Goal: Task Accomplishment & Management: Manage account settings

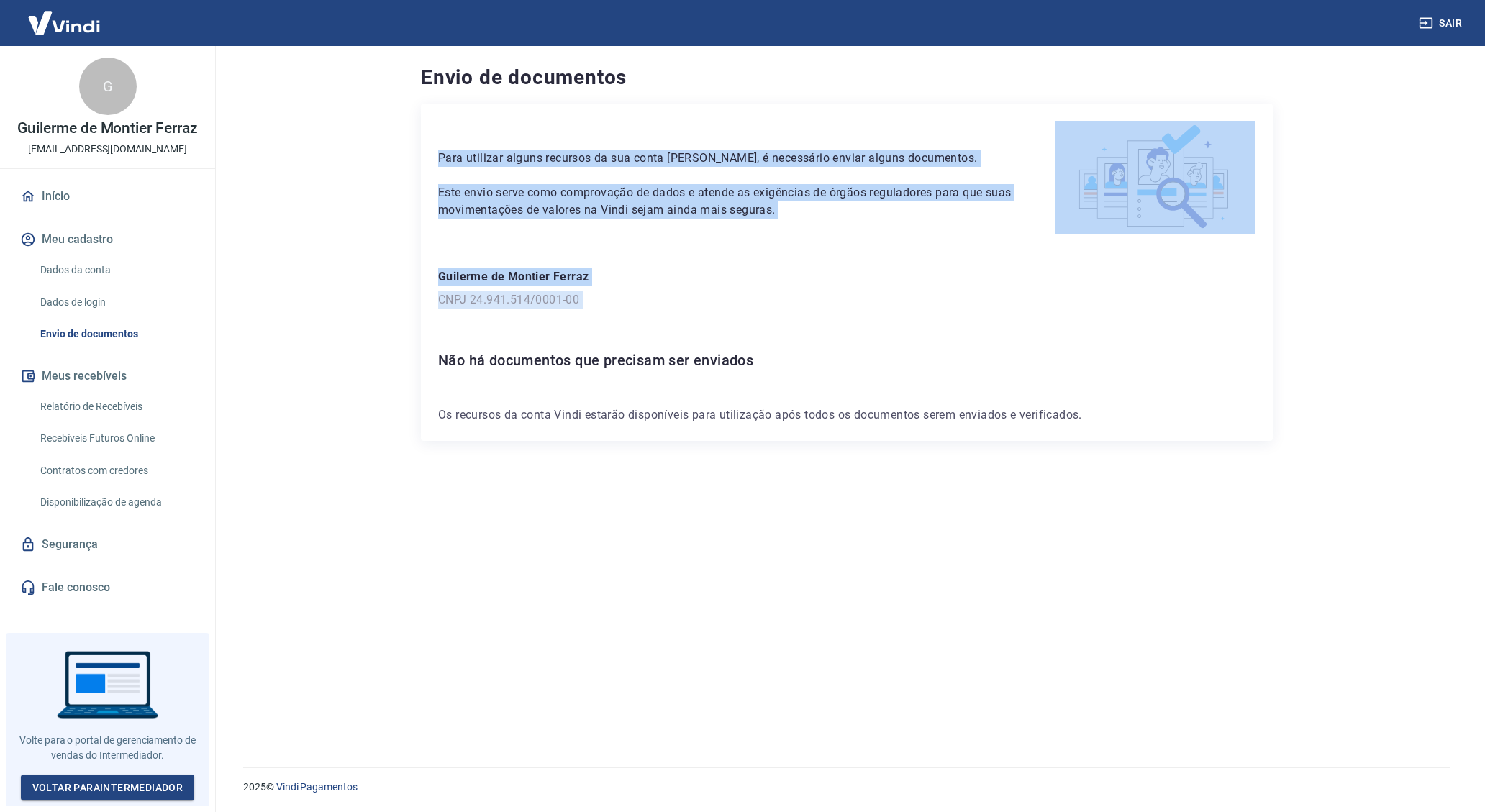
drag, startPoint x: 497, startPoint y: 168, endPoint x: 979, endPoint y: 355, distance: 517.0
click at [977, 353] on div "Para utilizar alguns recursos da sua conta [PERSON_NAME], é necessário enviar a…" at bounding box center [847, 272] width 852 height 337
click at [1162, 367] on h6 "Não há documentos que precisam ser enviados" at bounding box center [846, 360] width 817 height 23
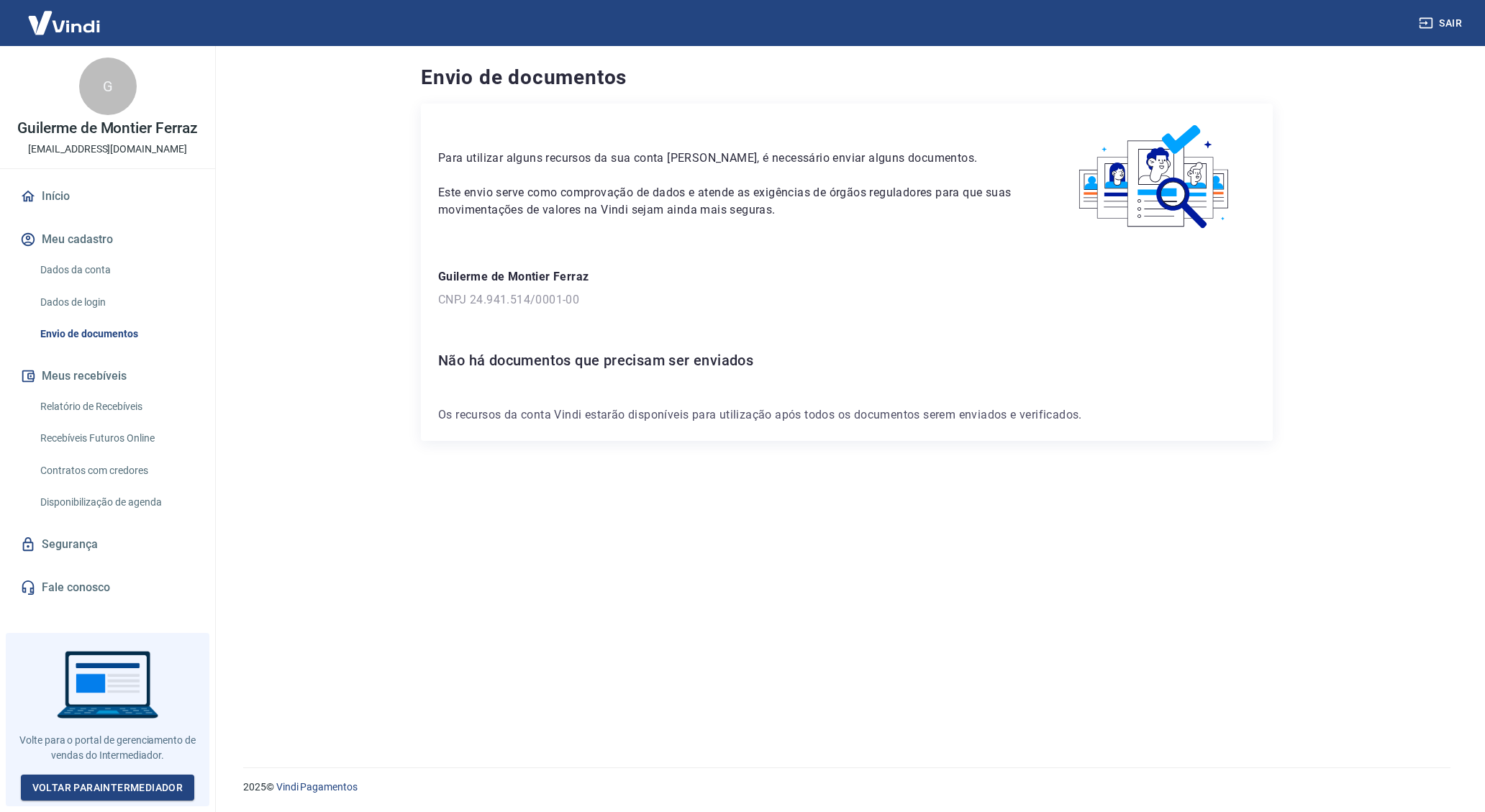
click at [550, 409] on p "Os recursos da conta Vindi estarão disponíveis para utilização após todos os do…" at bounding box center [846, 415] width 817 height 17
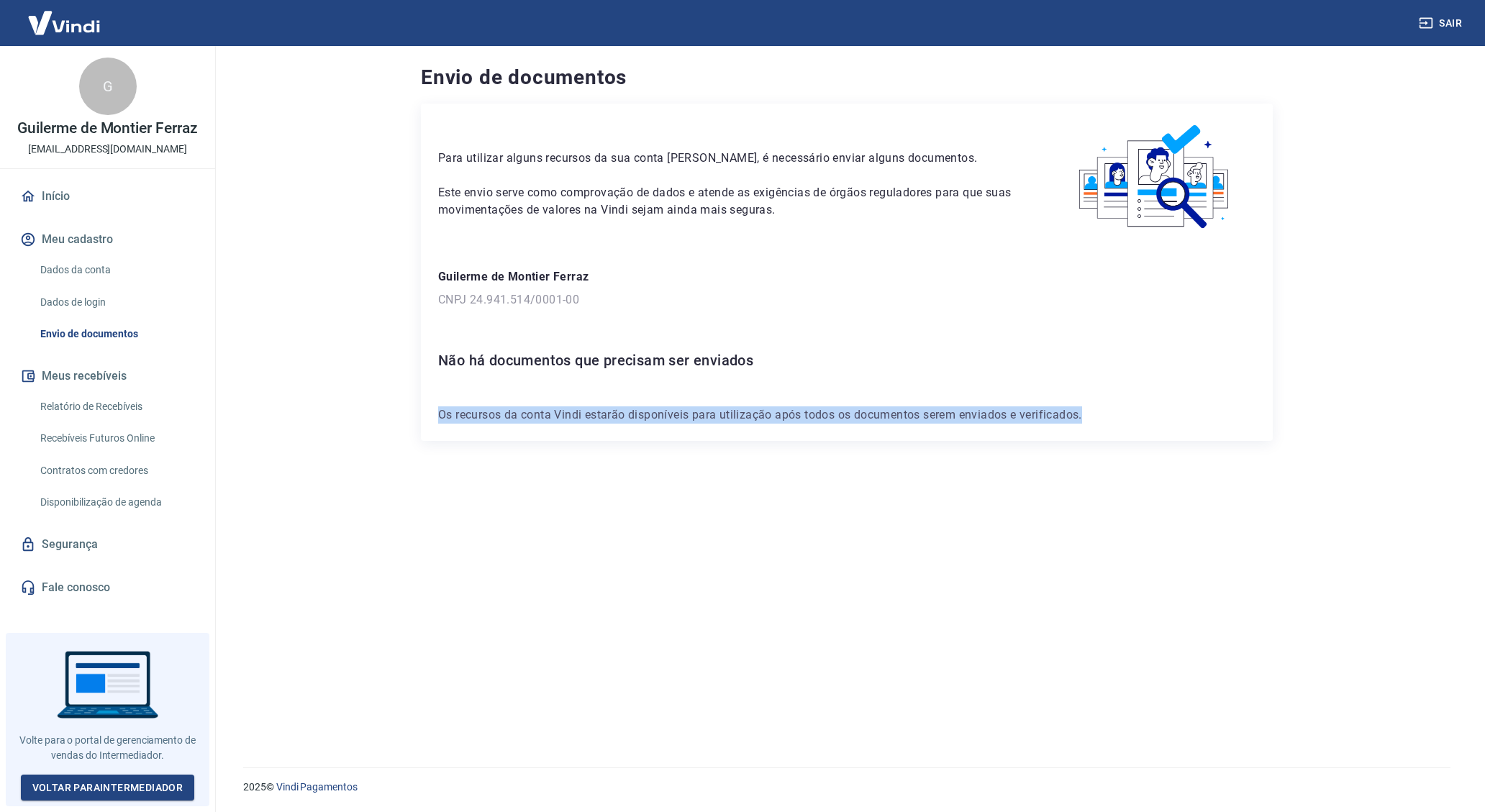
click at [550, 409] on p "Os recursos da conta Vindi estarão disponíveis para utilização após todos os do…" at bounding box center [846, 415] width 817 height 17
click at [652, 417] on p "Os recursos da conta Vindi estarão disponíveis para utilização após todos os do…" at bounding box center [846, 415] width 817 height 17
drag, startPoint x: 1199, startPoint y: 411, endPoint x: 441, endPoint y: 418, distance: 758.0
click at [447, 418] on p "Os recursos da conta Vindi estarão disponíveis para utilização após todos os do…" at bounding box center [846, 415] width 817 height 17
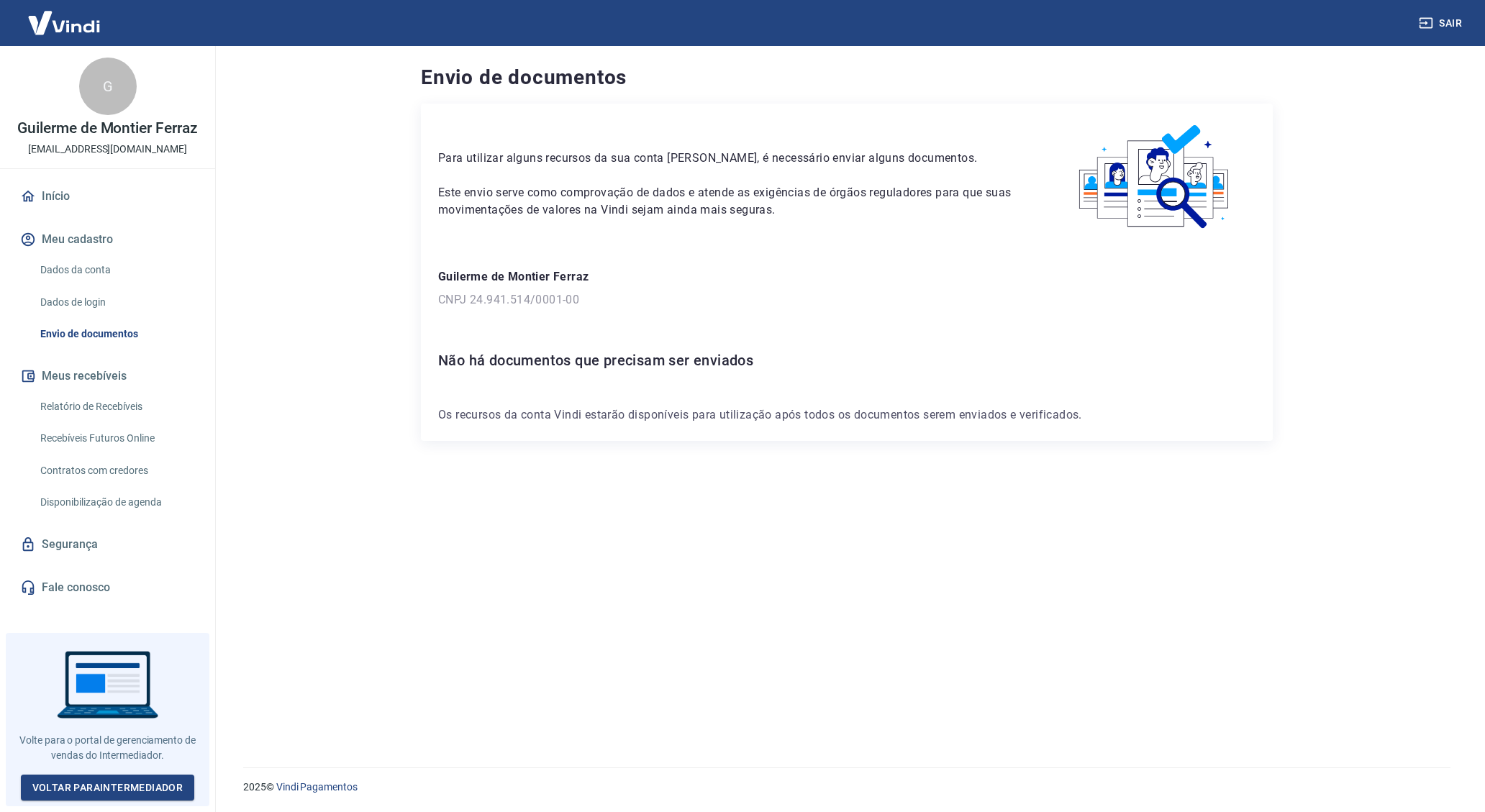
click at [441, 418] on p "Os recursos da conta Vindi estarão disponíveis para utilização após todos os do…" at bounding box center [846, 415] width 817 height 17
click at [458, 359] on h6 "Não há documentos que precisam ser enviados" at bounding box center [846, 360] width 817 height 23
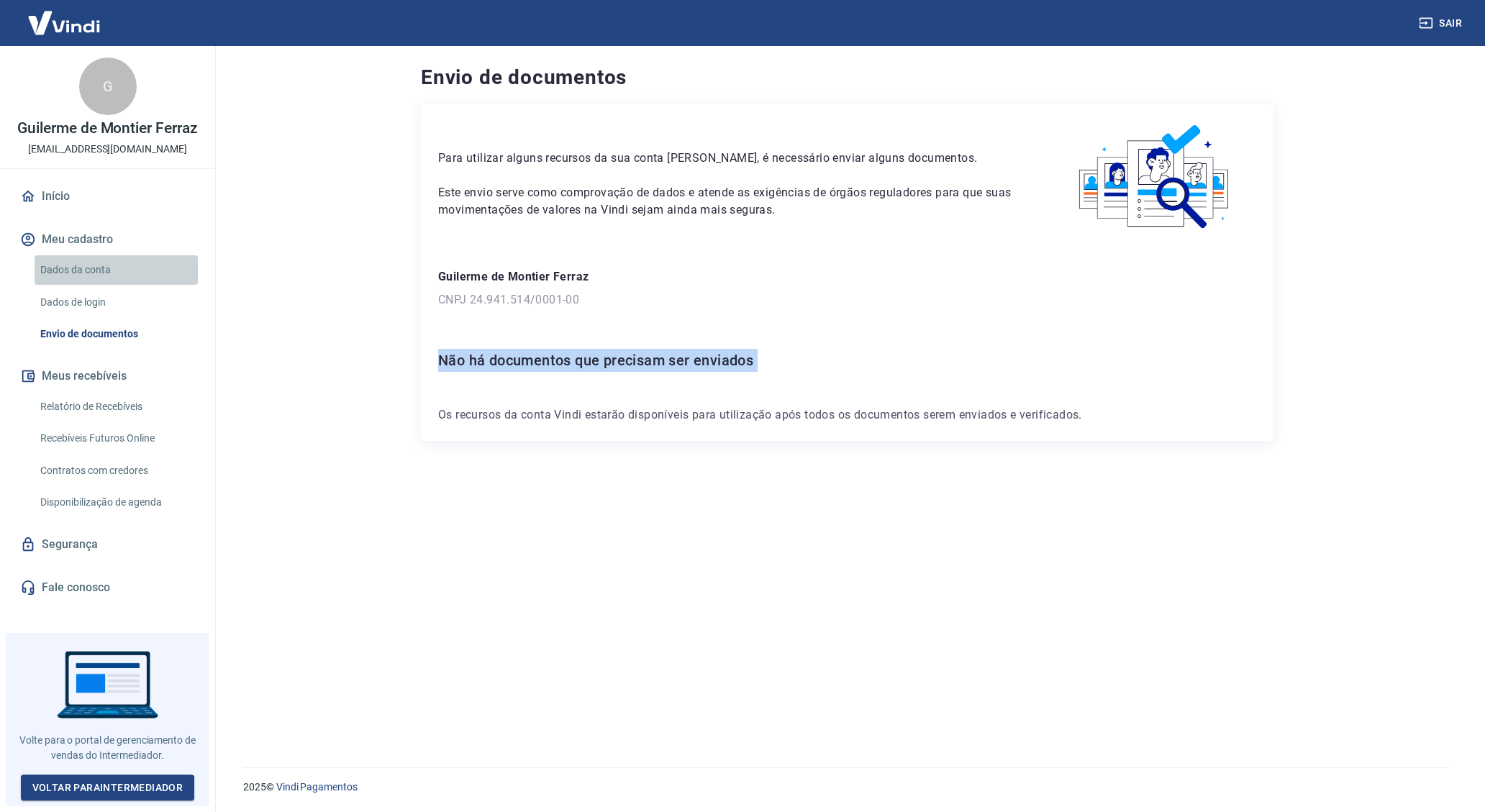
click at [47, 262] on link "Dados da conta" at bounding box center [116, 270] width 163 height 30
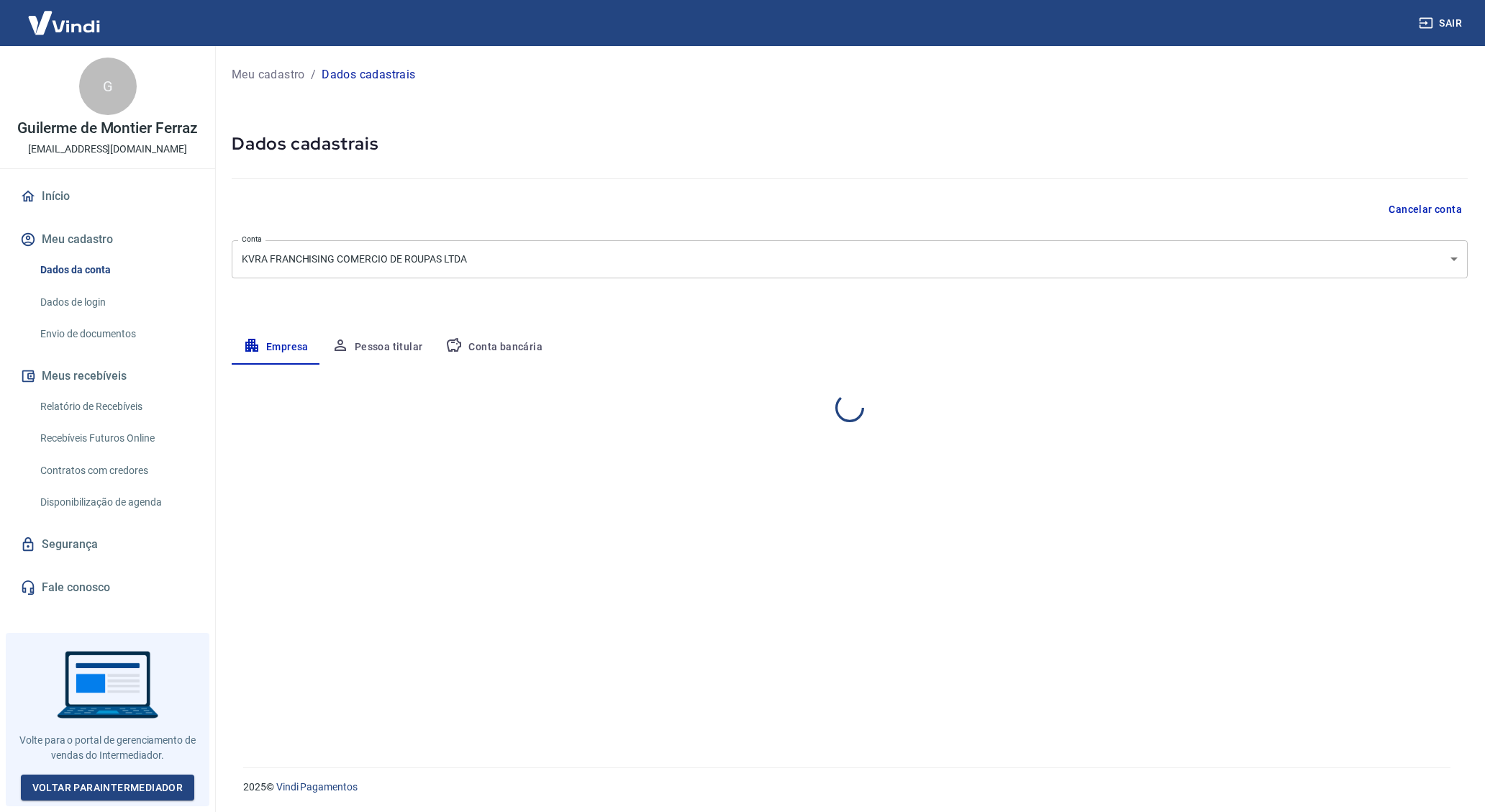
select select "SP"
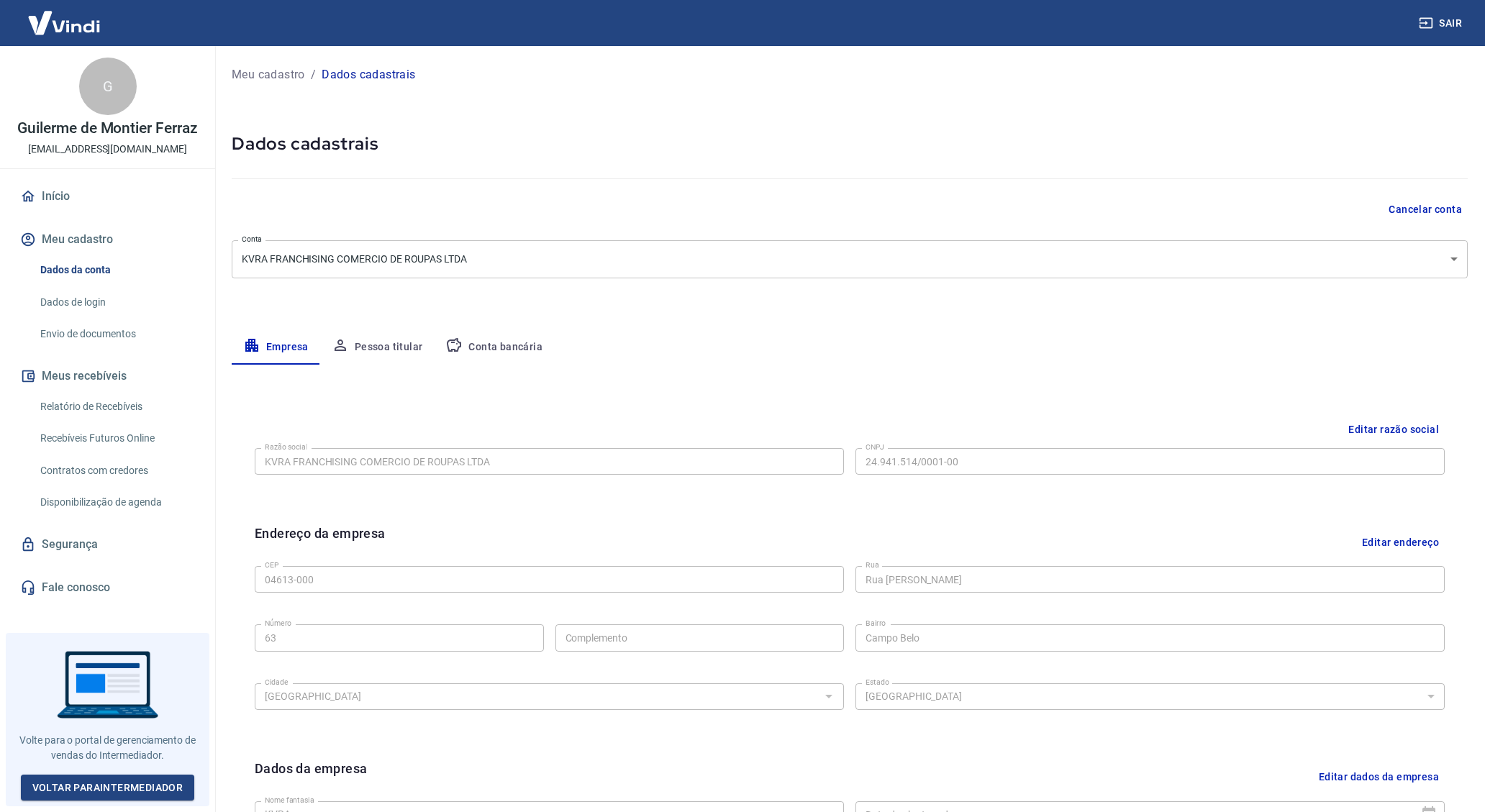
click at [348, 344] on button "Pessoa titular" at bounding box center [378, 347] width 115 height 35
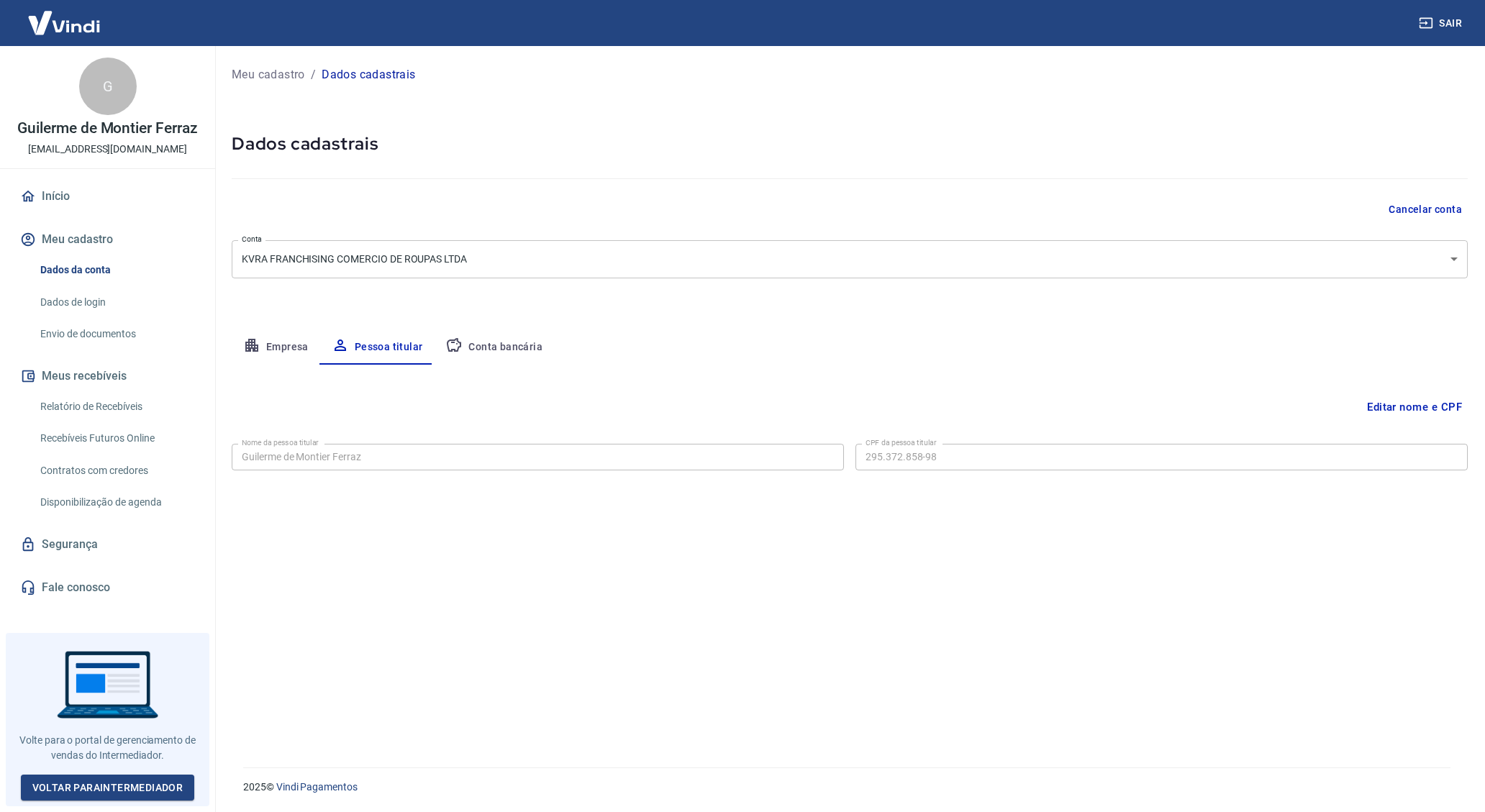
click at [502, 339] on button "Conta bancária" at bounding box center [494, 347] width 120 height 35
select select "1"
click at [274, 343] on button "Empresa" at bounding box center [276, 347] width 88 height 35
select select "SP"
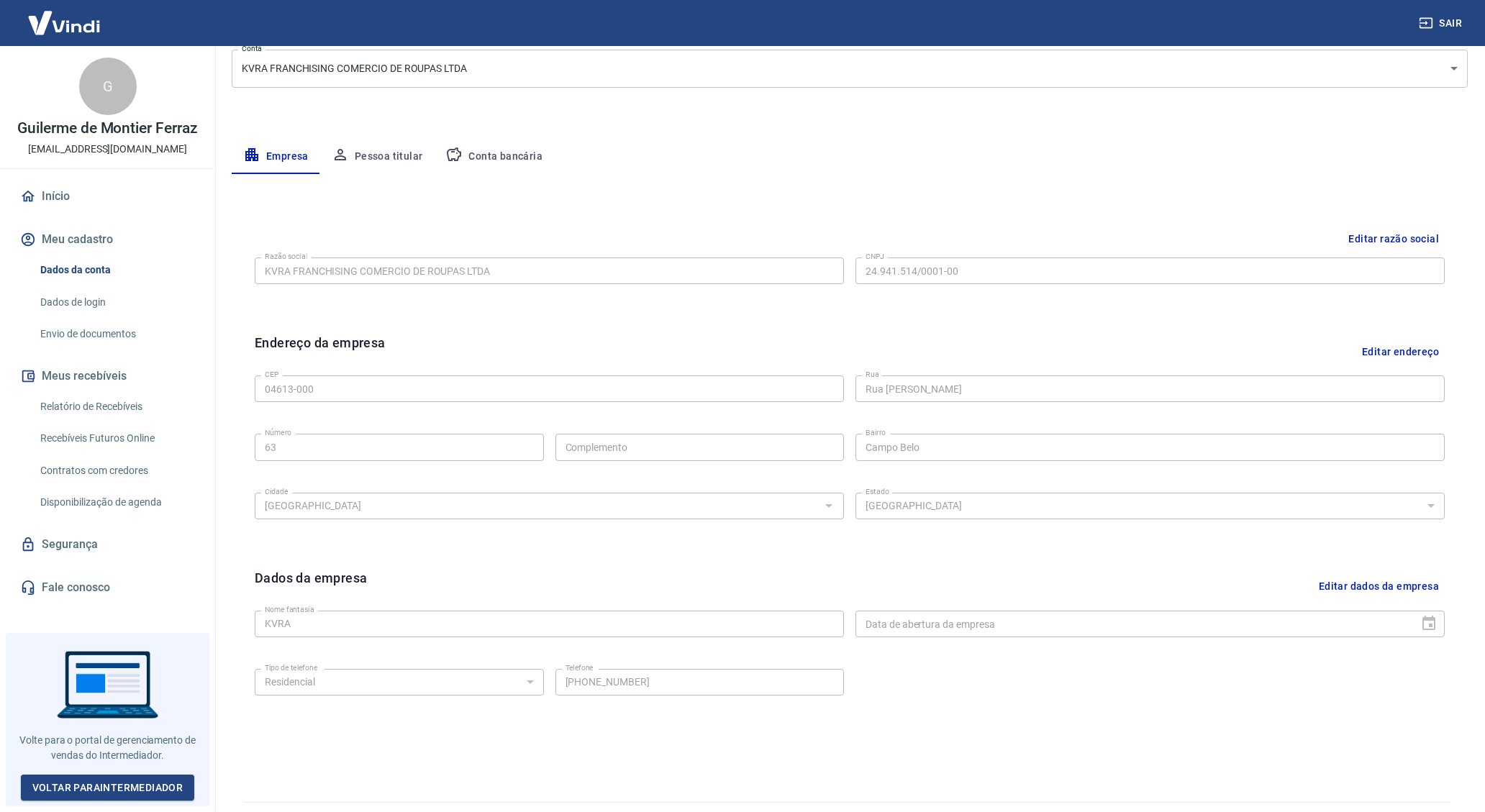
scroll to position [225, 0]
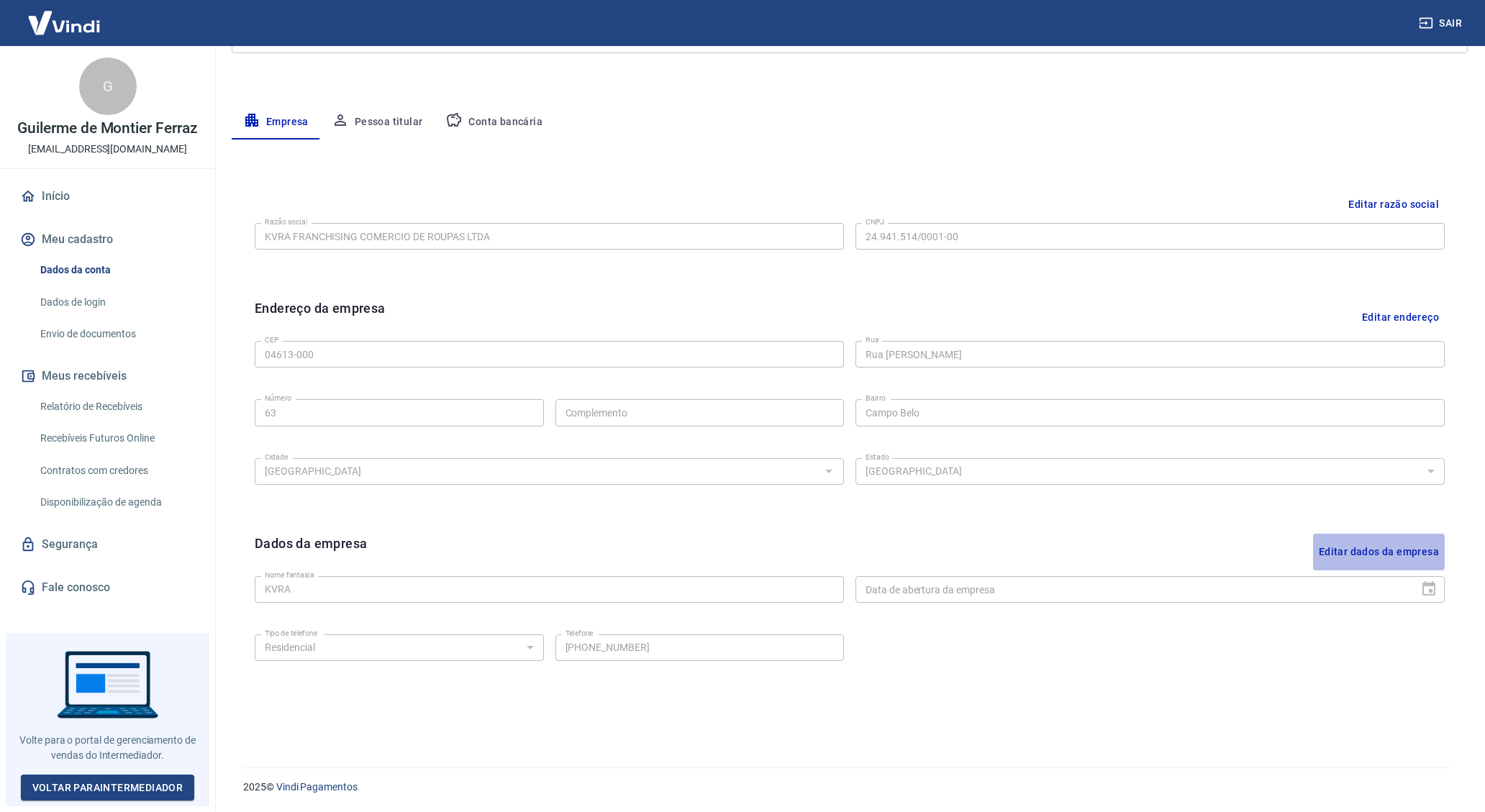
click at [1418, 561] on button "Editar dados da empresa" at bounding box center [1379, 552] width 132 height 37
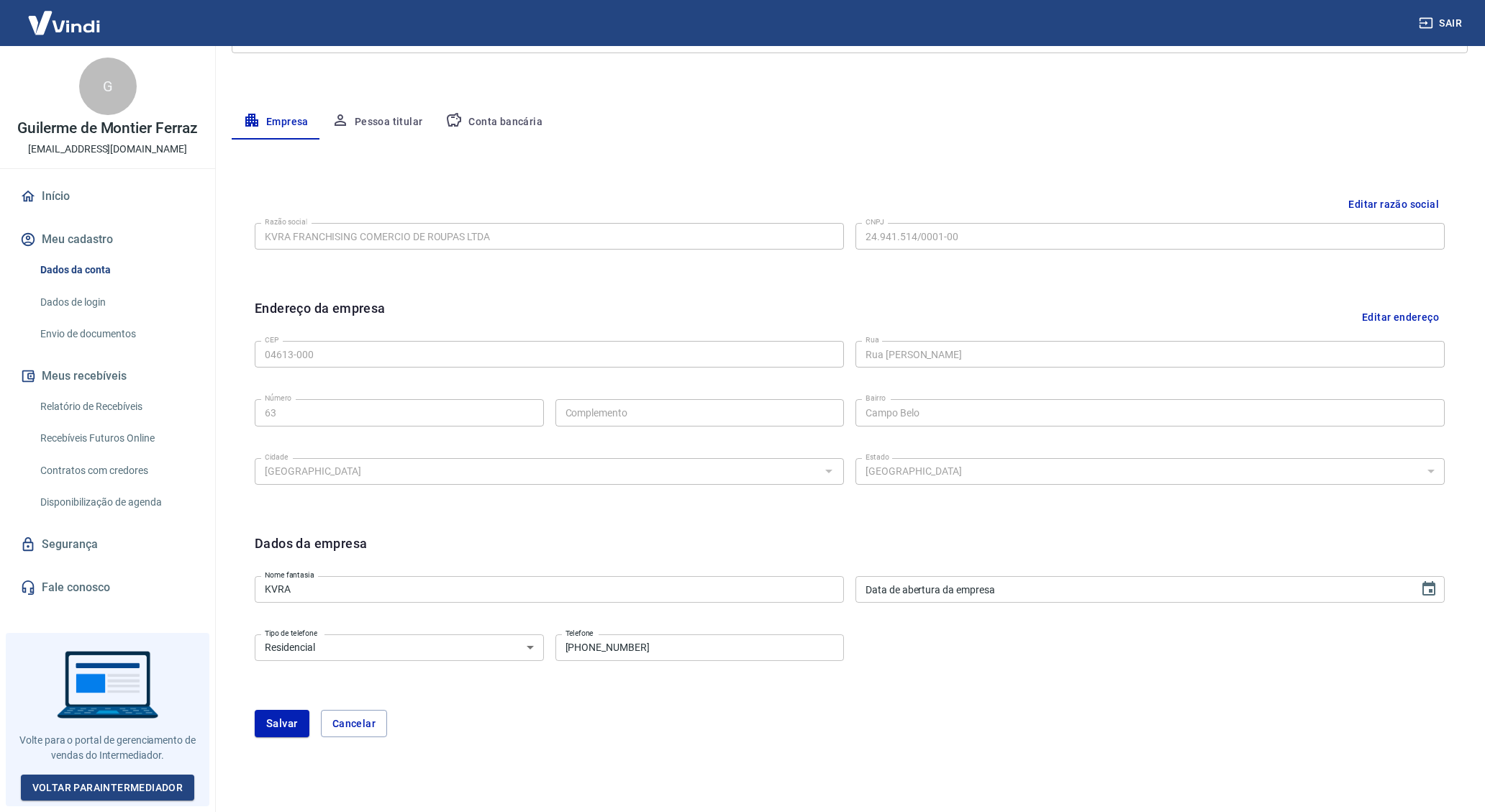
click at [486, 650] on select "Residencial Comercial" at bounding box center [399, 647] width 289 height 27
click at [343, 717] on button "Cancelar" at bounding box center [354, 724] width 66 height 28
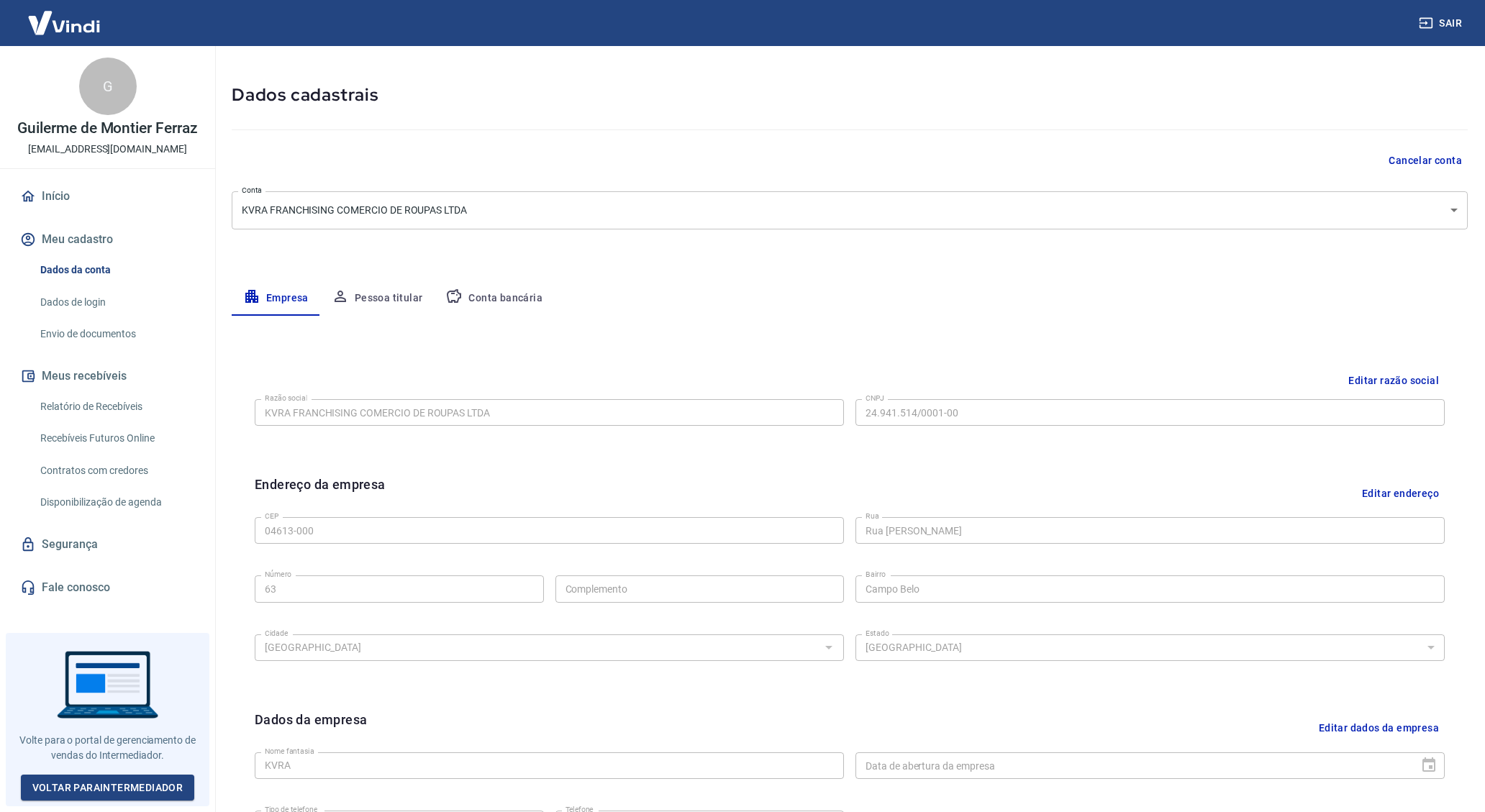
scroll to position [0, 0]
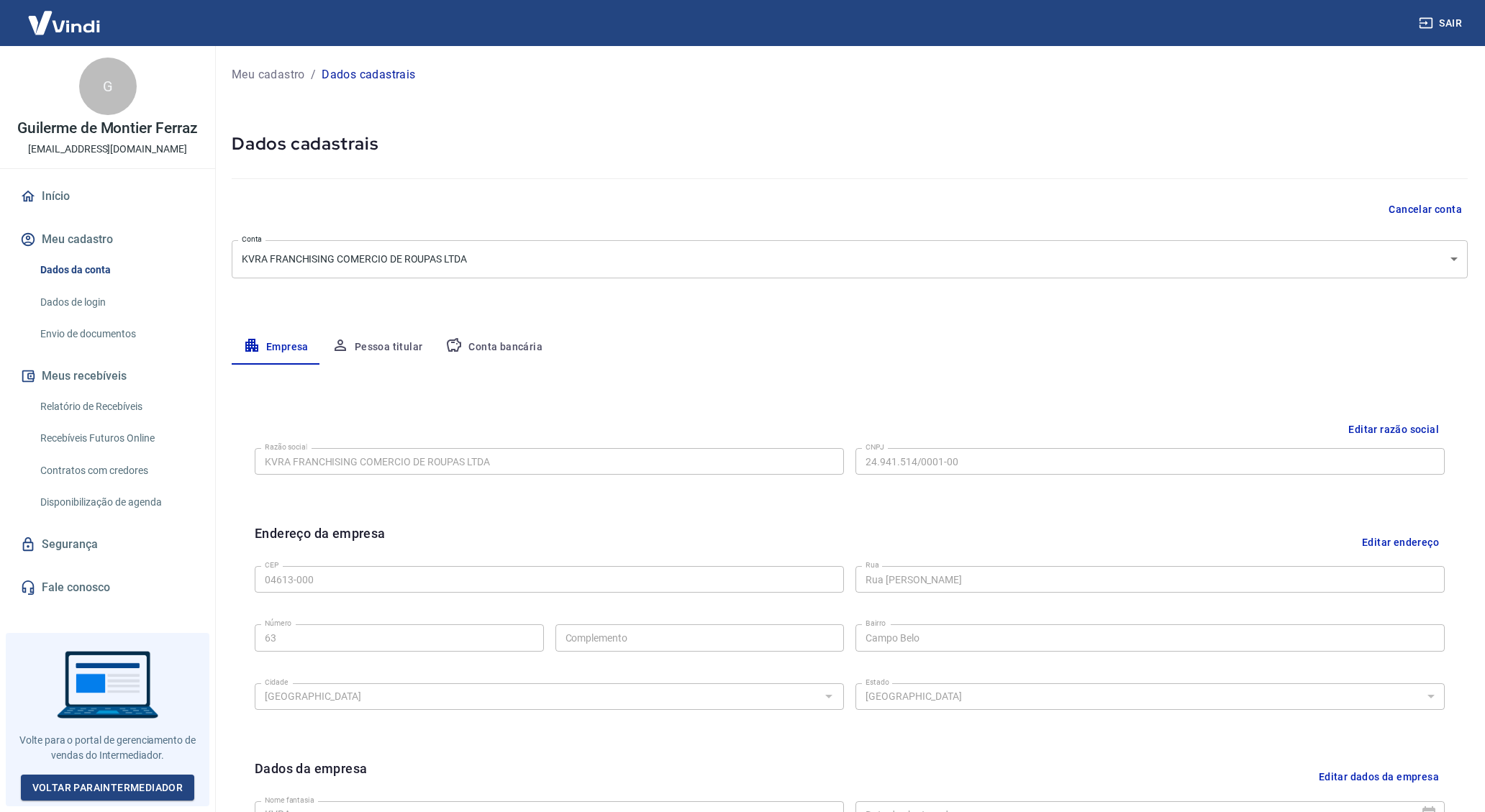
click at [55, 198] on link "Início" at bounding box center [107, 196] width 181 height 32
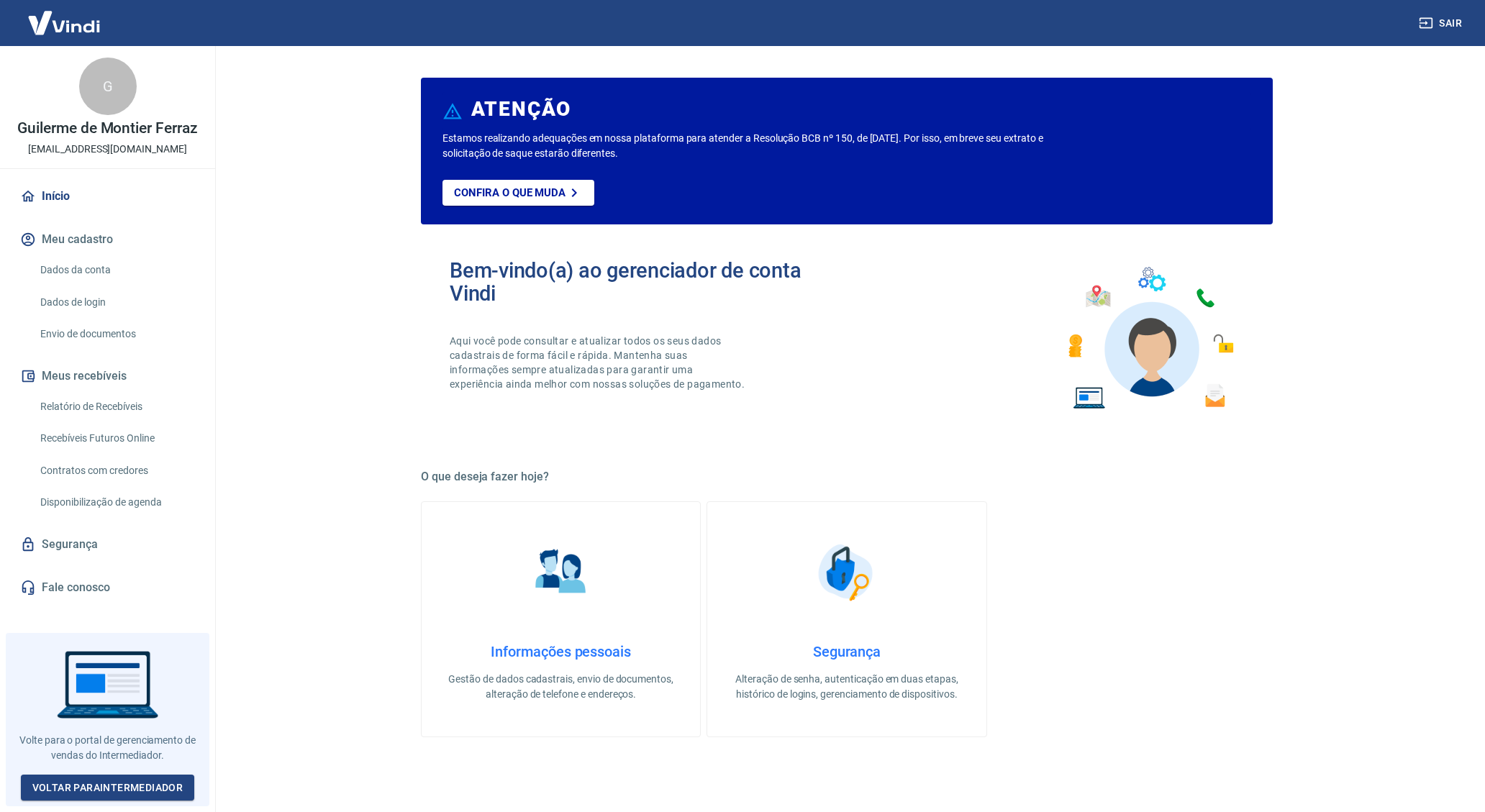
scroll to position [3, 0]
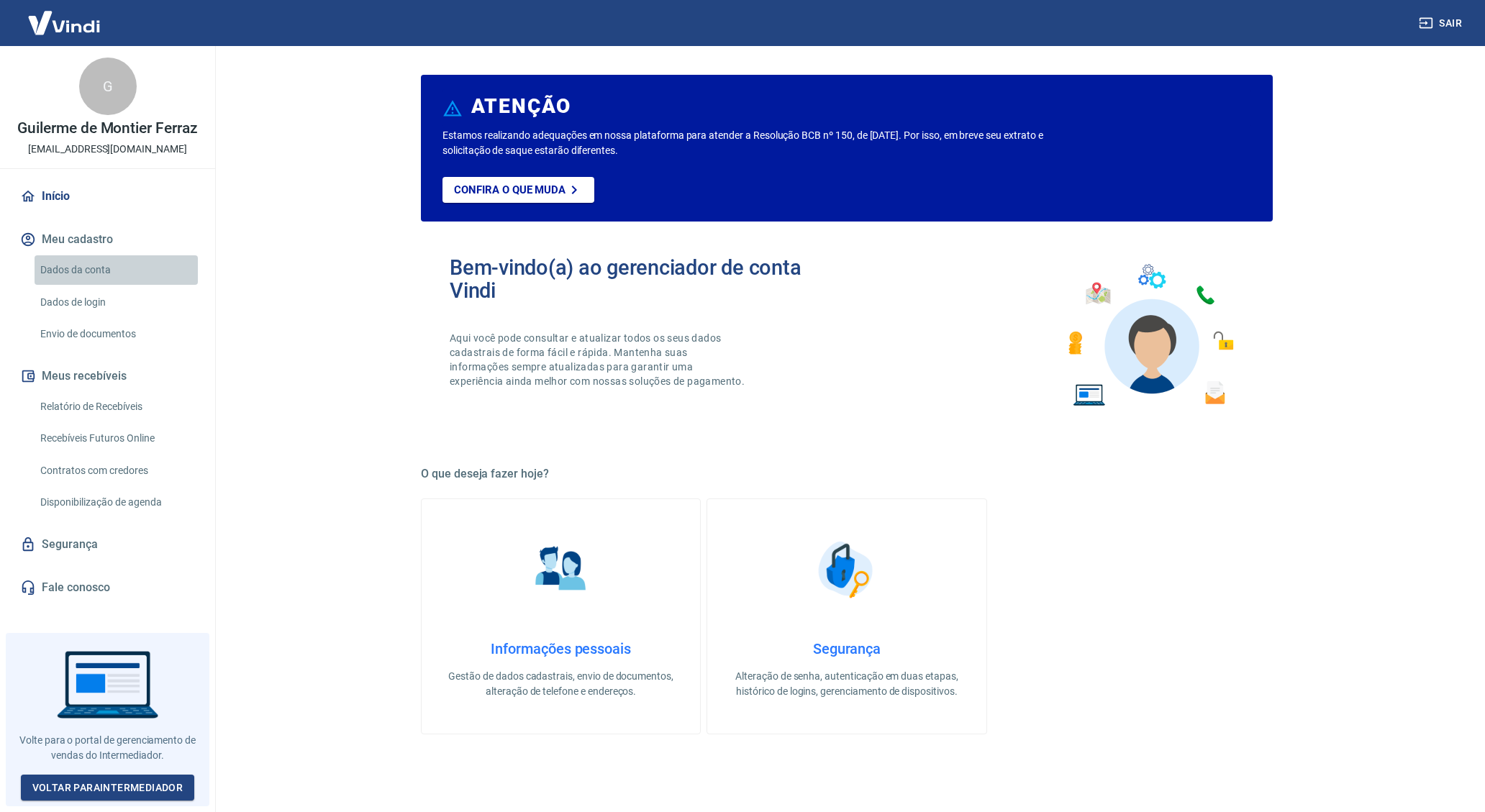
click at [154, 272] on link "Dados da conta" at bounding box center [116, 270] width 163 height 30
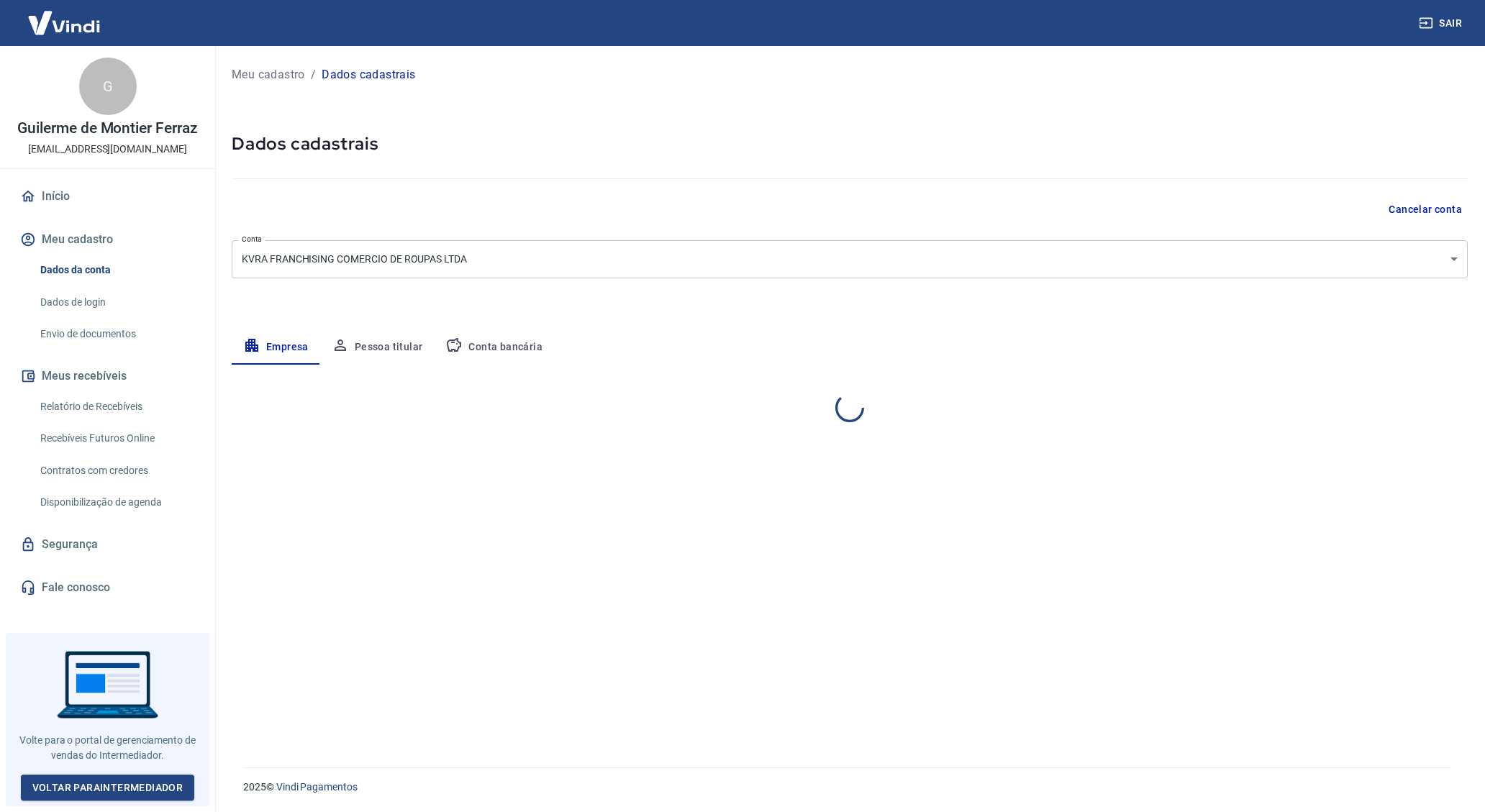
select select "SP"
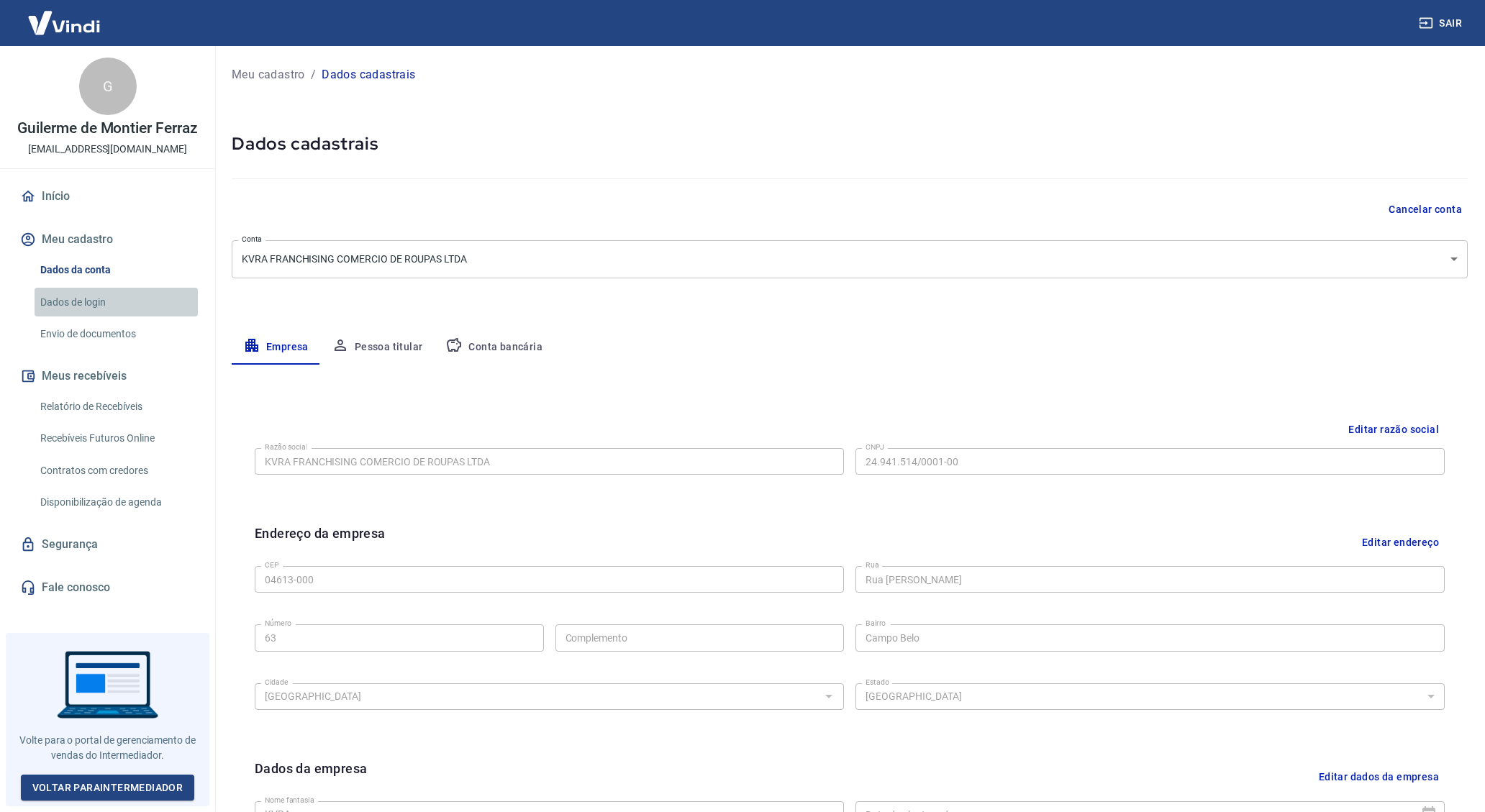
click at [149, 300] on link "Dados de login" at bounding box center [116, 302] width 163 height 30
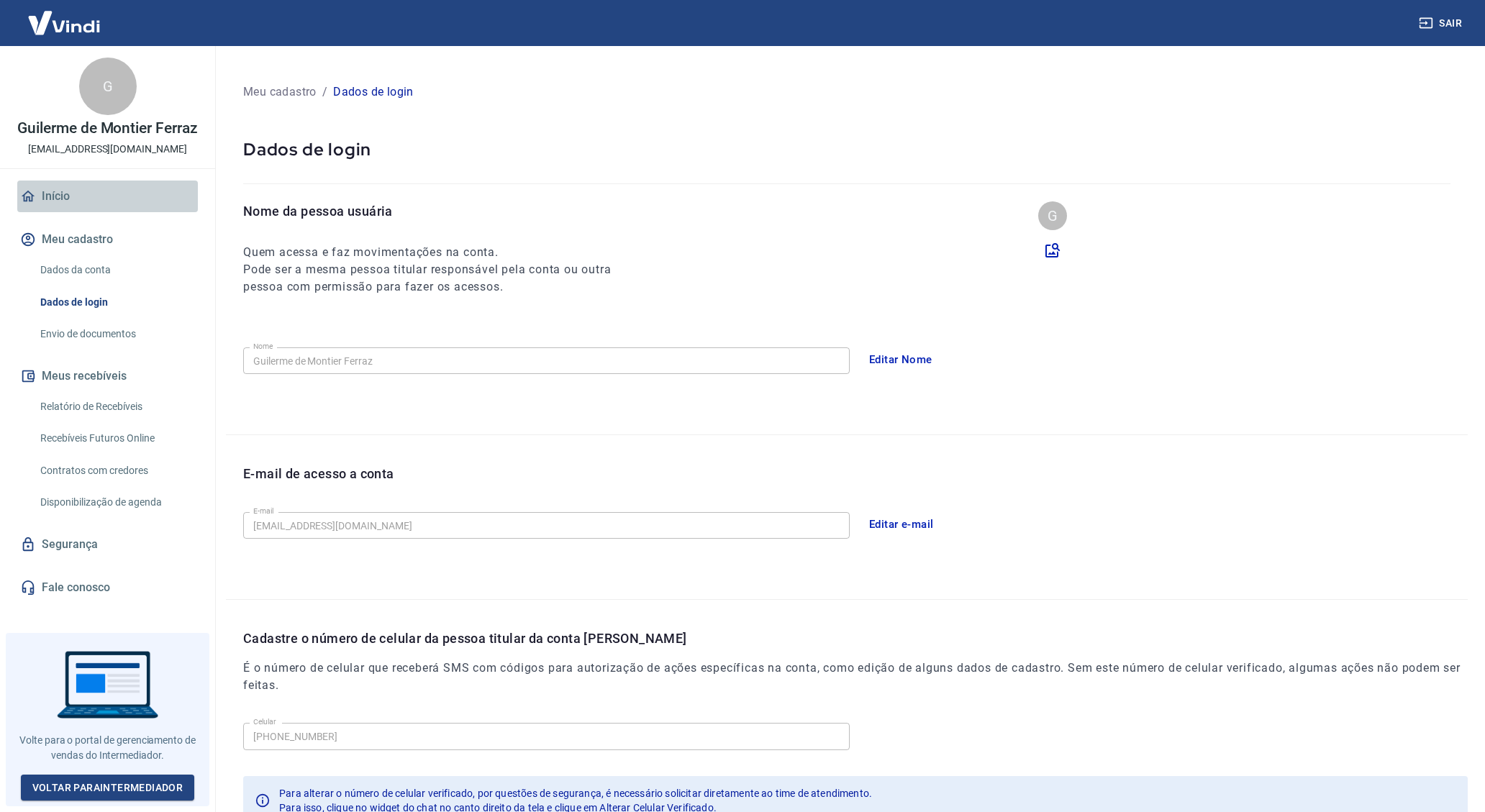
click at [83, 203] on link "Início" at bounding box center [107, 196] width 181 height 32
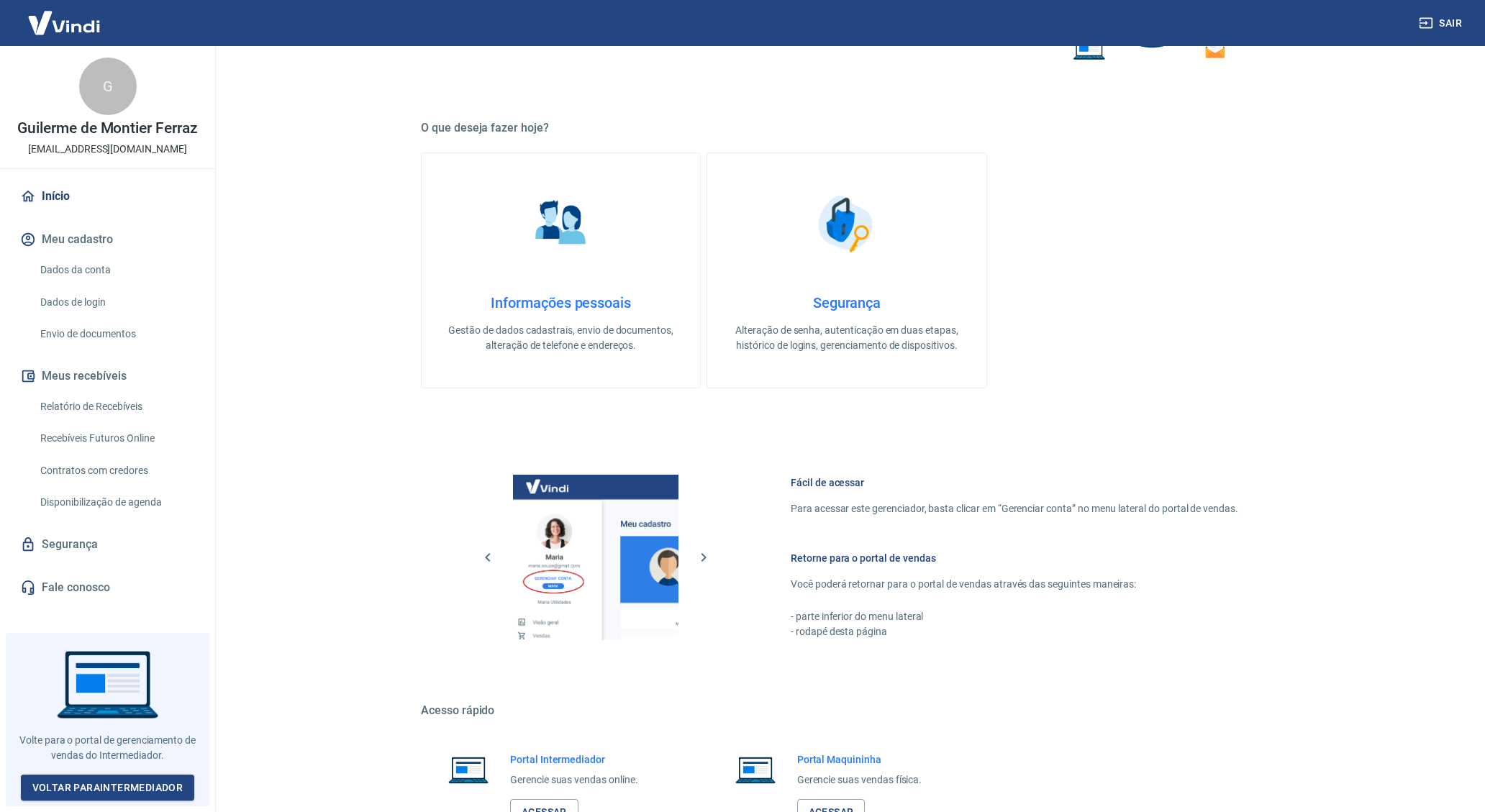
scroll to position [458, 0]
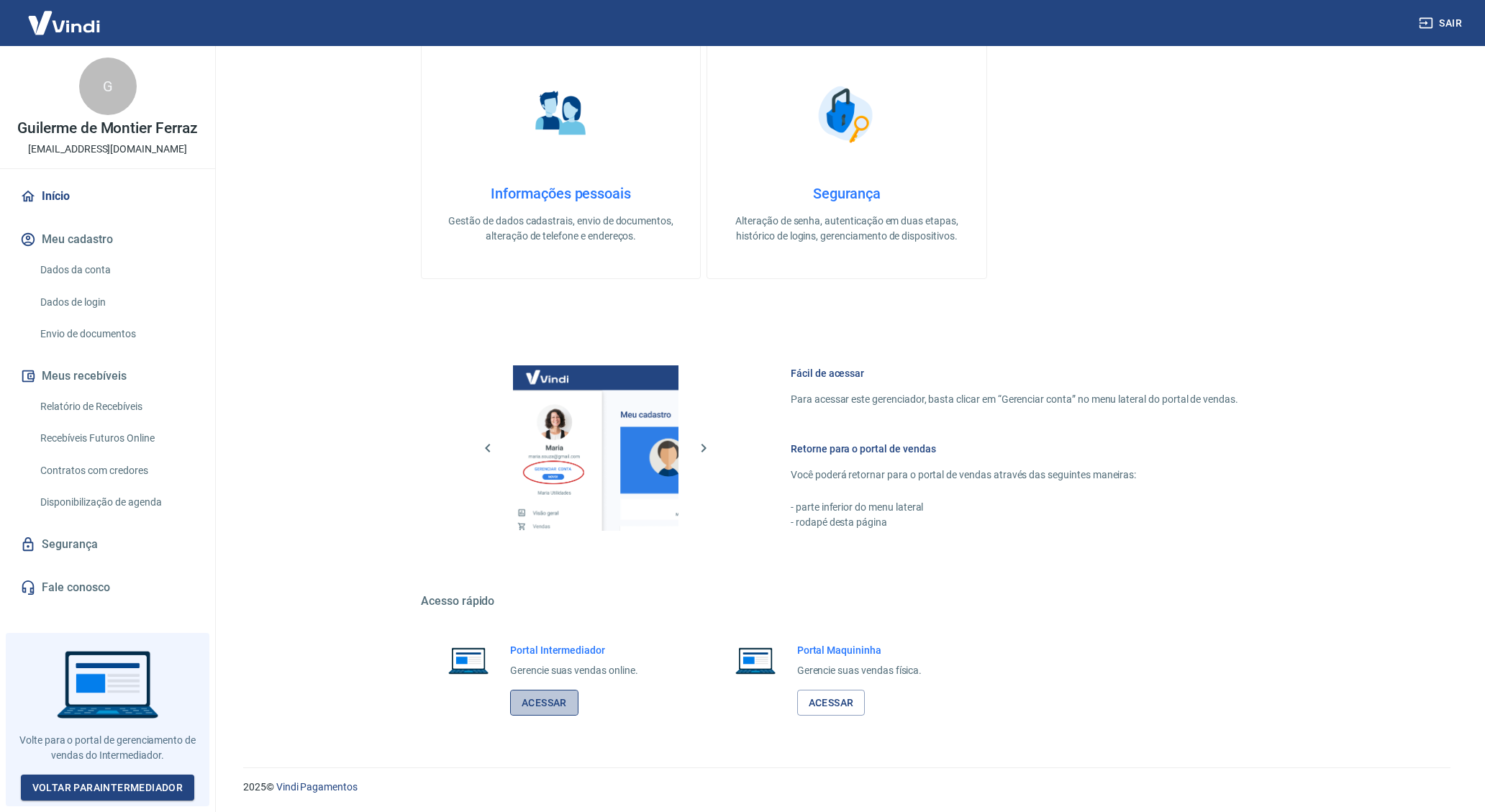
click at [566, 703] on link "Acessar" at bounding box center [545, 703] width 68 height 27
click at [837, 449] on h6 "Retorne para o portal de vendas" at bounding box center [1014, 449] width 447 height 14
click at [838, 449] on h6 "Retorne para o portal de vendas" at bounding box center [1014, 449] width 447 height 14
click at [810, 466] on div "Retorne para o portal de vendas Você poderá retornar para o portal de vendas at…" at bounding box center [1014, 486] width 447 height 88
click at [702, 451] on icon "button" at bounding box center [704, 448] width 5 height 9
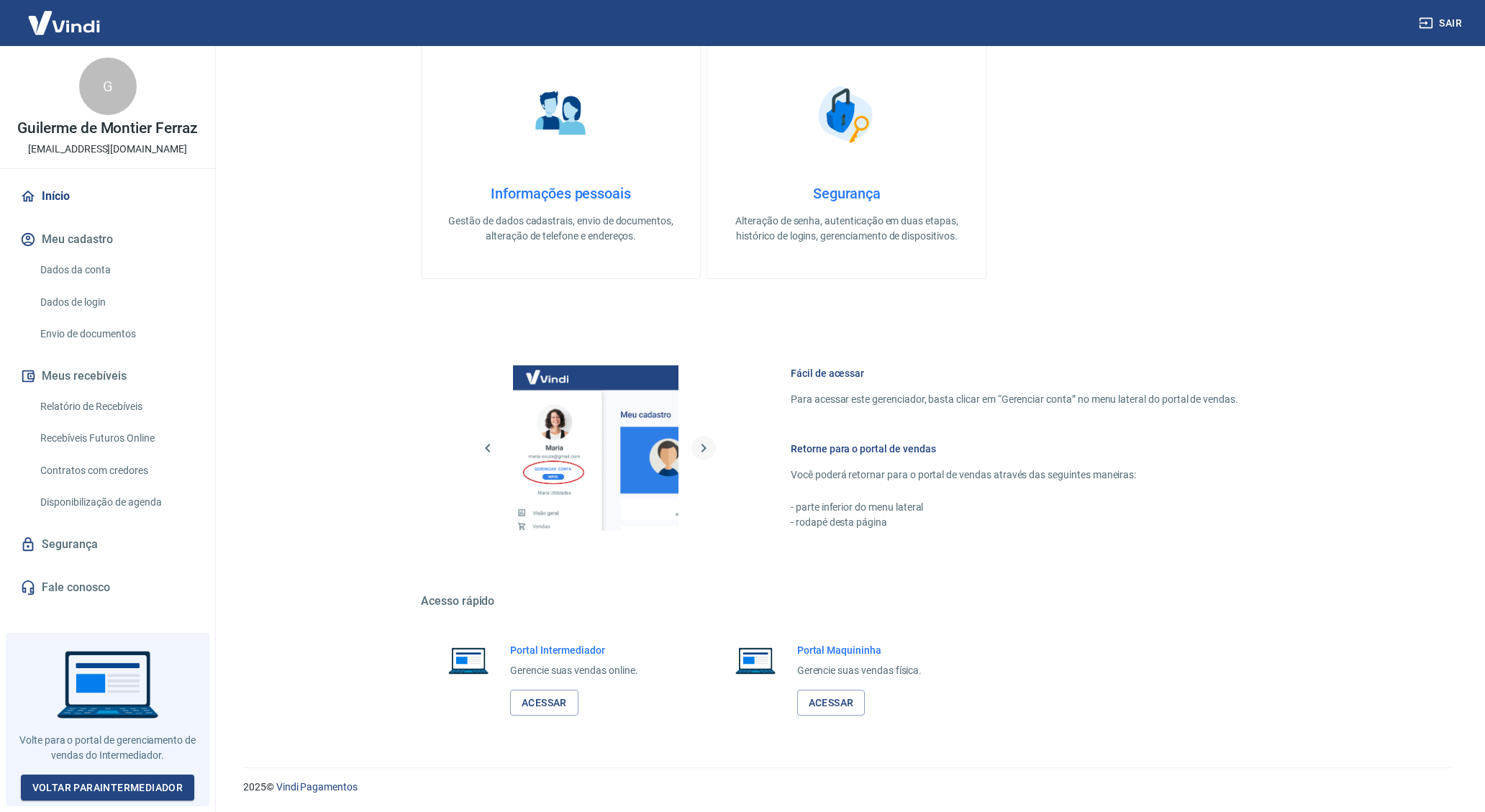
click at [703, 450] on icon "button" at bounding box center [704, 448] width 5 height 9
click at [492, 448] on icon "button" at bounding box center [488, 448] width 17 height 17
click at [884, 402] on p "Para acessar este gerenciador, basta clicar em “Gerenciar conta” no menu latera…" at bounding box center [1014, 399] width 447 height 15
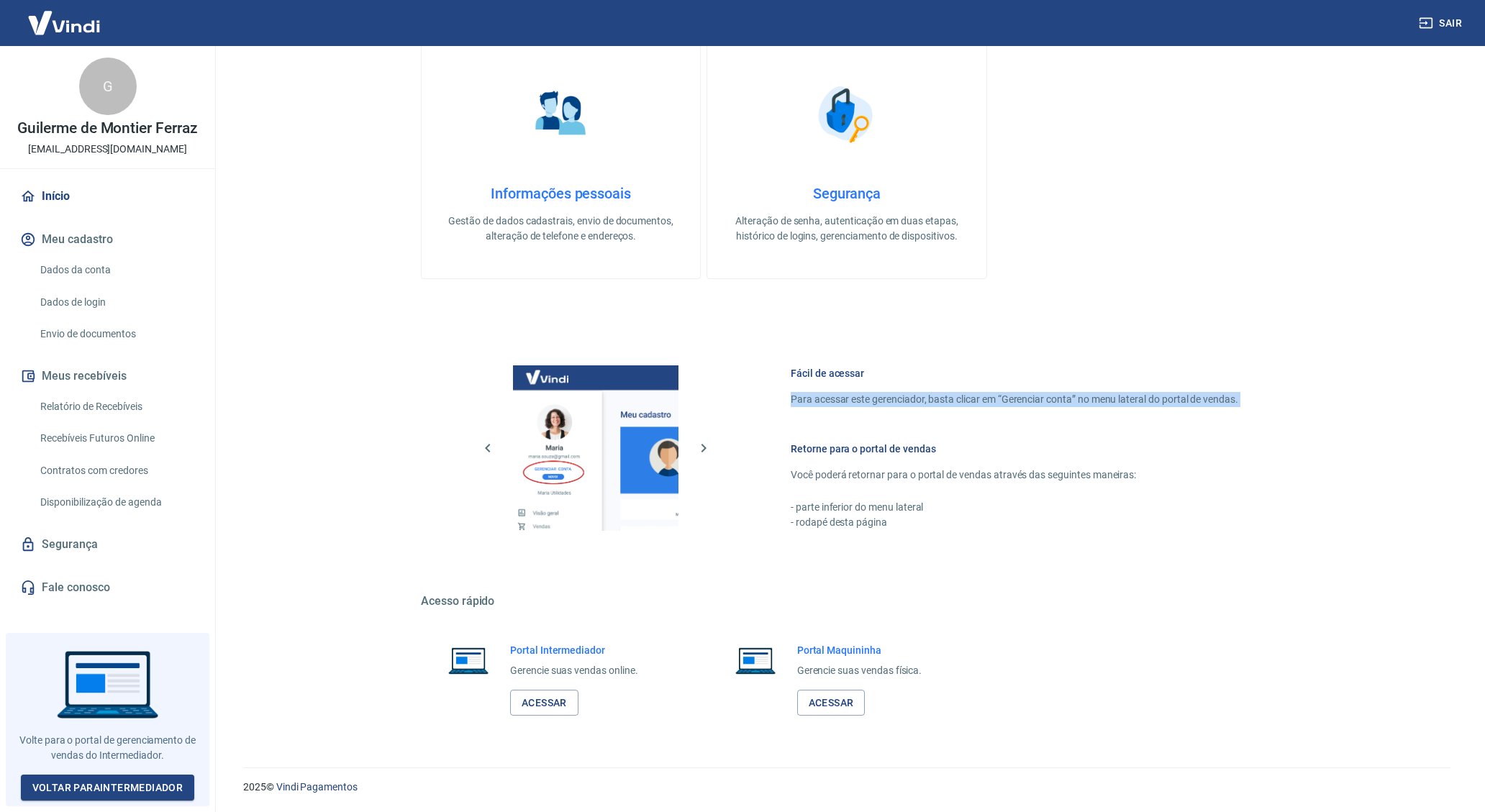
click at [884, 402] on p "Para acessar este gerenciador, basta clicar em “Gerenciar conta” no menu latera…" at bounding box center [1014, 399] width 447 height 15
click at [951, 410] on div "Fácil de acessar Para acessar este gerenciador, basta clicar em “Gerenciar cont…" at bounding box center [1014, 448] width 447 height 164
click at [699, 453] on icon "button" at bounding box center [704, 448] width 17 height 17
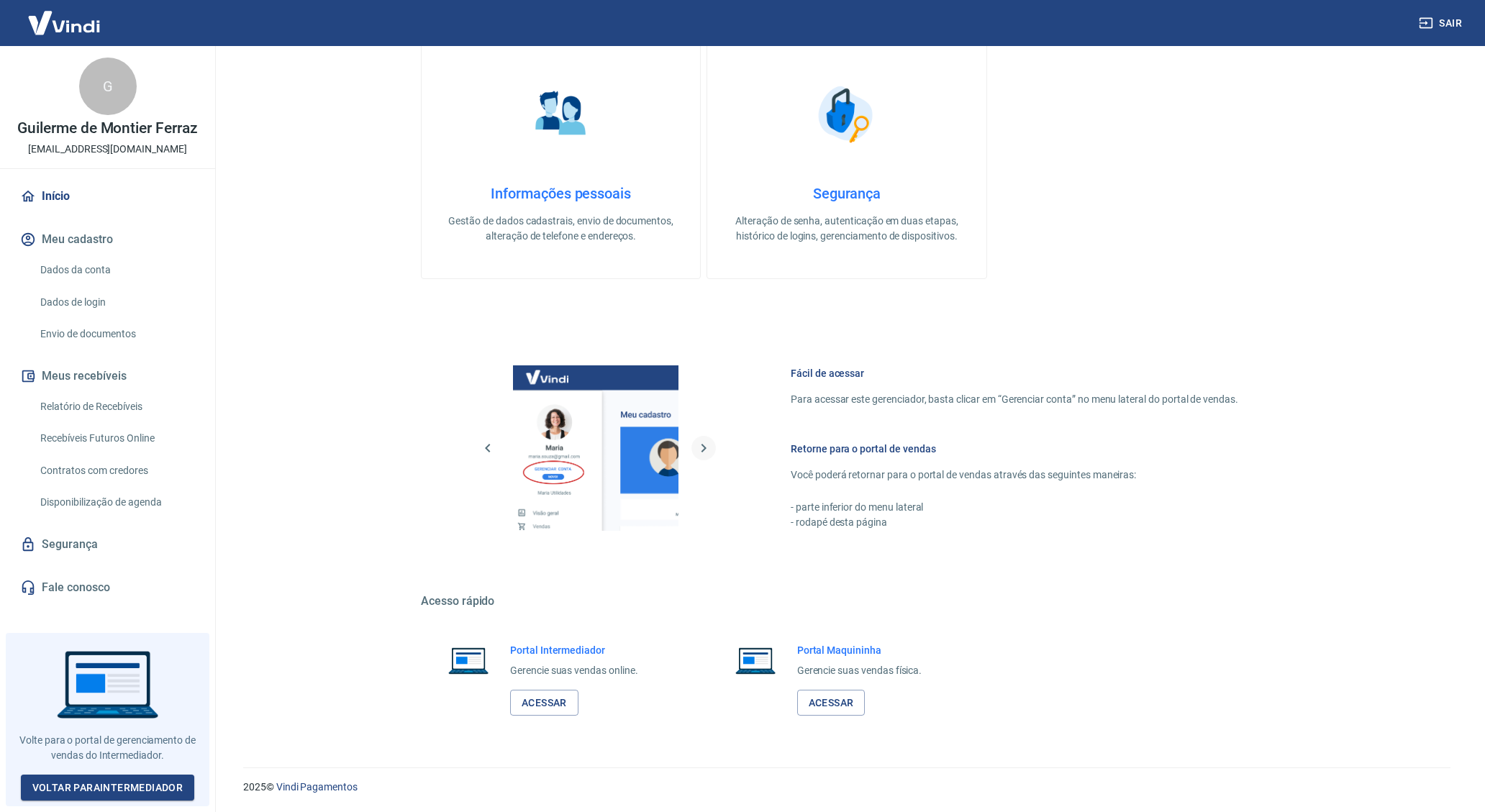
click at [699, 453] on icon "button" at bounding box center [704, 448] width 17 height 17
click at [556, 469] on img at bounding box center [596, 448] width 165 height 165
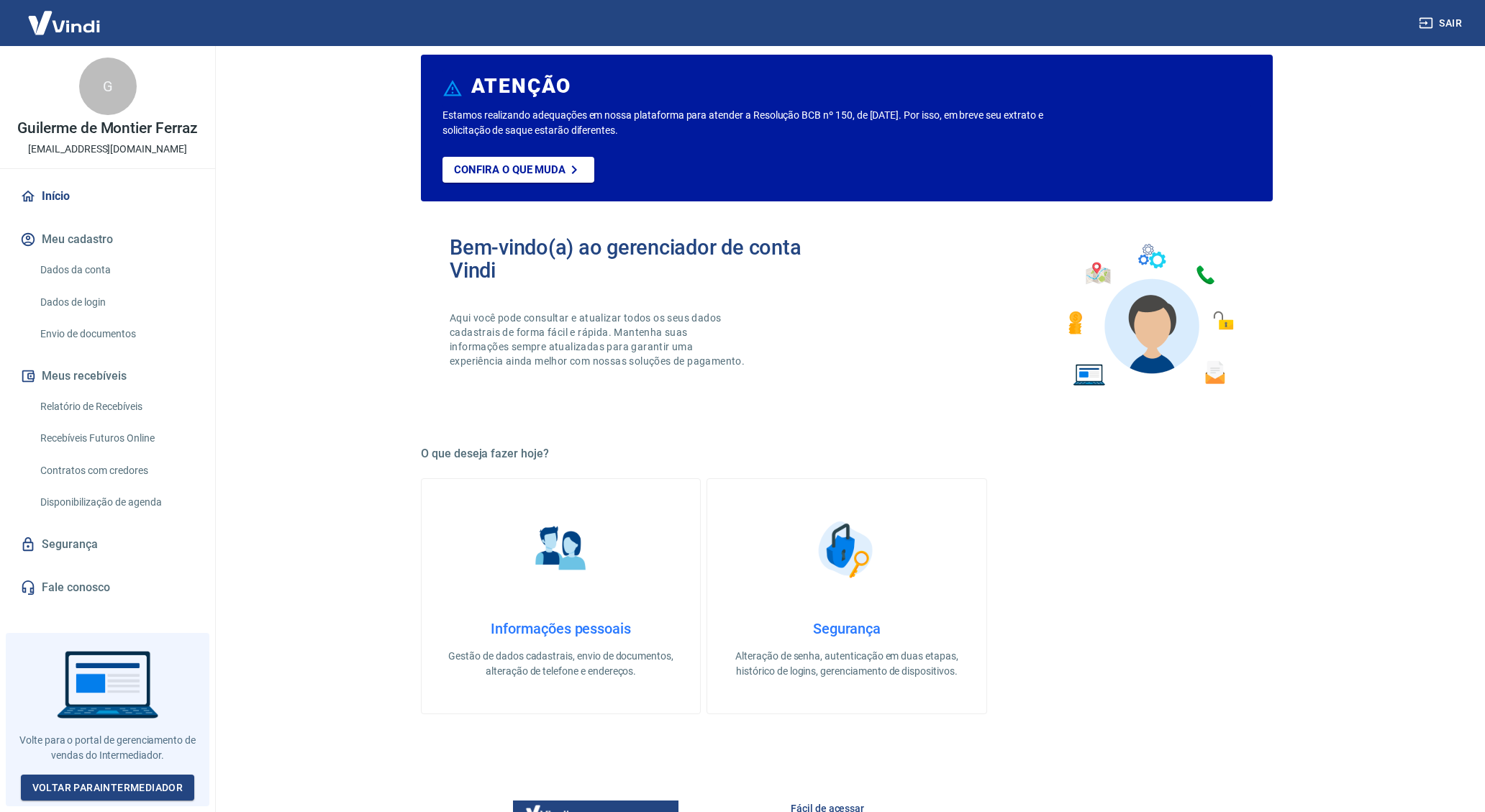
scroll to position [0, 0]
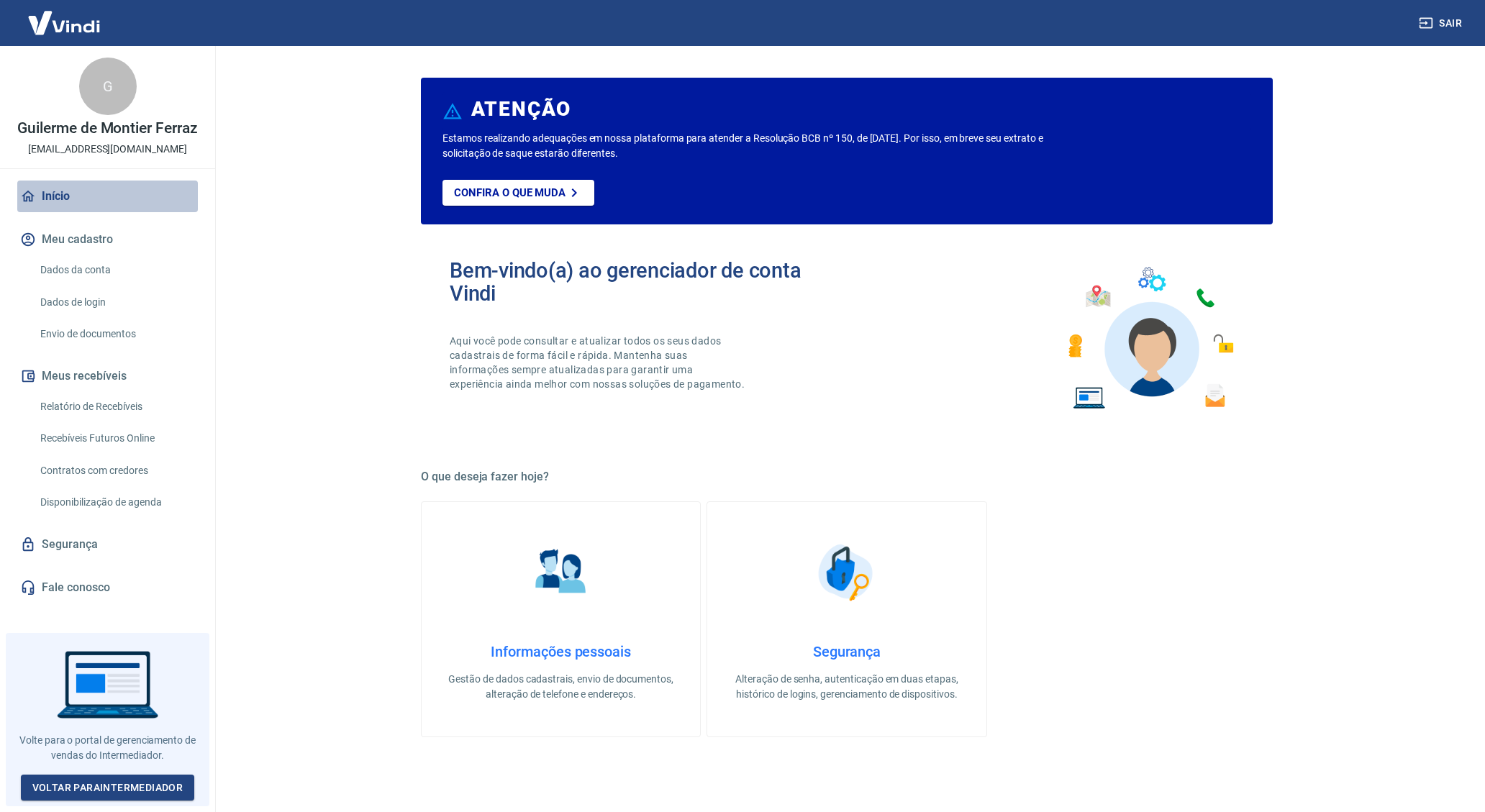
click at [91, 194] on link "Início" at bounding box center [107, 196] width 181 height 32
